Goal: Task Accomplishment & Management: Manage account settings

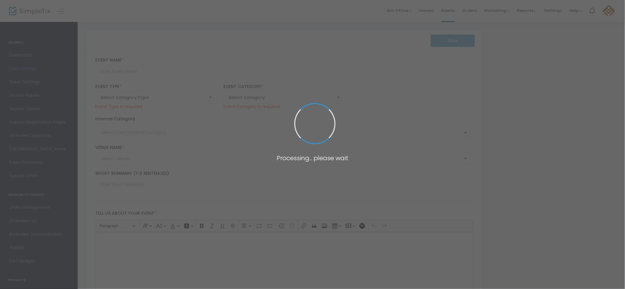
type input "2024 CSLA-MALA Congress | Congrès AAPC-[GEOGRAPHIC_DATA] 2024"
type textarea "Our 2024 Congress Theme is: Origins | Evolution | RevolutionAt the 2024 CSLA-MA…"
type input "5.000 %"
type input "Register Now"
type input "RBC Convention Centre ([GEOGRAPHIC_DATA])"
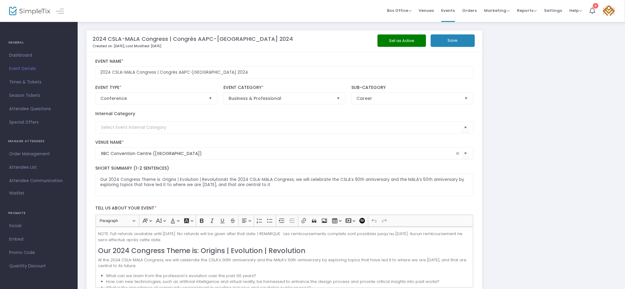
click at [467, 11] on span "Orders" at bounding box center [469, 11] width 15 height 16
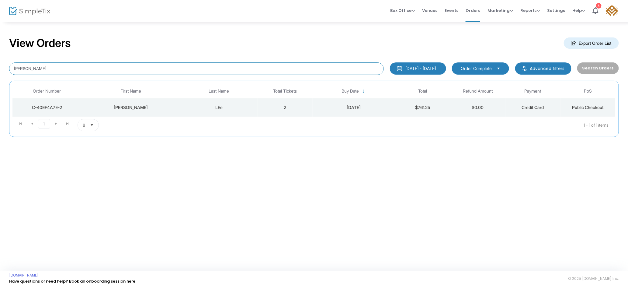
drag, startPoint x: 58, startPoint y: 70, endPoint x: 0, endPoint y: 113, distance: 72.2
click at [0, 113] on div "View Orders Export Order List [PERSON_NAME] [DATE] - [DATE] Last 30 Days [DATE]…" at bounding box center [314, 89] width 628 height 137
type input "bacon"
click at [316, 107] on div "[DATE]" at bounding box center [354, 107] width 80 height 6
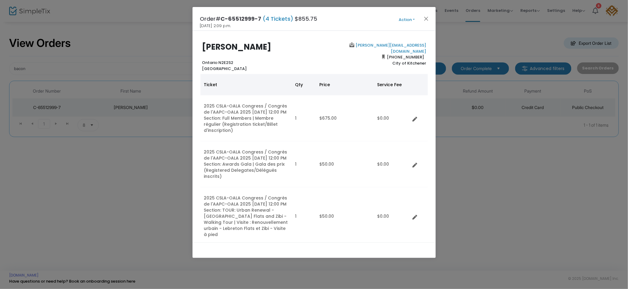
scroll to position [226, 0]
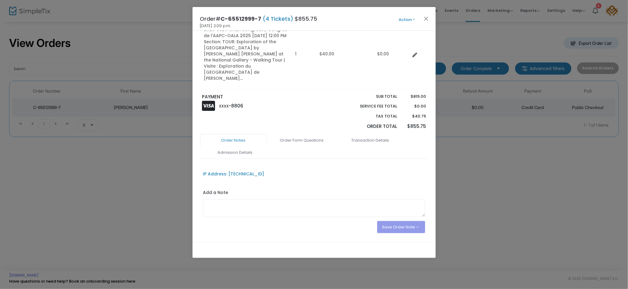
click at [359, 134] on link "Transaction Details" at bounding box center [370, 140] width 67 height 13
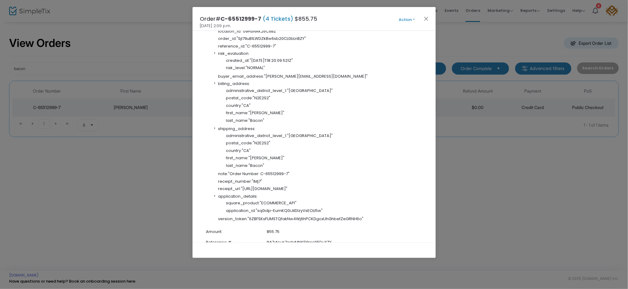
scroll to position [767, 0]
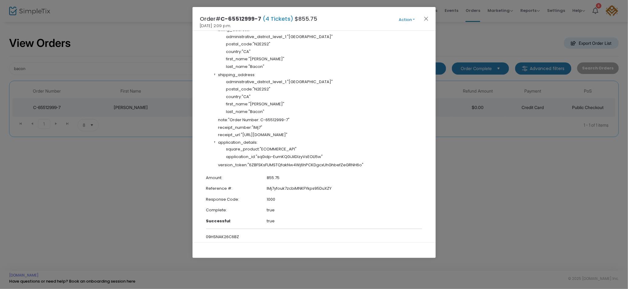
drag, startPoint x: 243, startPoint y: 115, endPoint x: 388, endPoint y: 115, distance: 144.2
click at [288, 132] on span ""[URL][DOMAIN_NAME]"" at bounding box center [264, 135] width 47 height 6
